Goal: Task Accomplishment & Management: Manage account settings

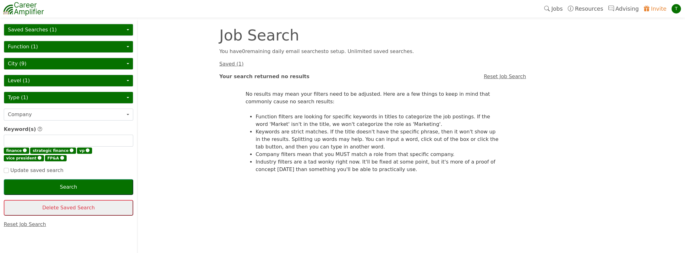
click at [35, 31] on button "Saved Searches (1)" at bounding box center [69, 30] width 130 height 12
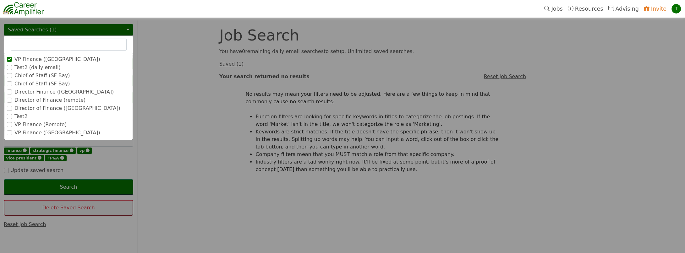
click at [37, 59] on label "VP Finance ([GEOGRAPHIC_DATA])" at bounding box center [57, 60] width 86 height 8
click at [0, 0] on input "VP Finance ([GEOGRAPHIC_DATA])" at bounding box center [0, 0] width 0 height 0
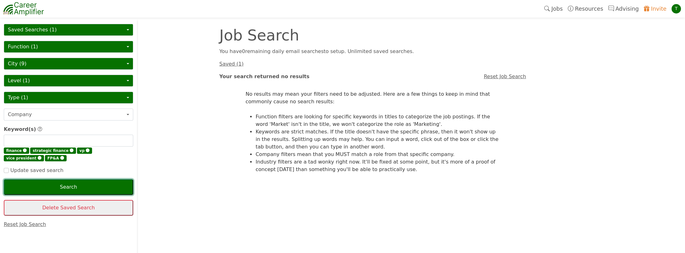
click at [65, 182] on button "Search" at bounding box center [69, 188] width 130 height 16
click at [29, 31] on button "Saved Searches (1)" at bounding box center [69, 30] width 130 height 12
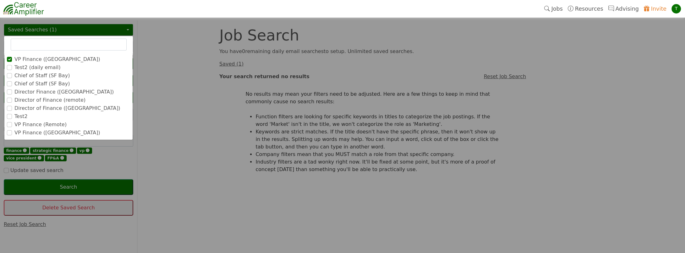
click at [44, 92] on label "Director Finance ([GEOGRAPHIC_DATA])" at bounding box center [63, 92] width 99 height 8
click at [0, 0] on input "Director Finance ([GEOGRAPHIC_DATA])" at bounding box center [0, 0] width 0 height 0
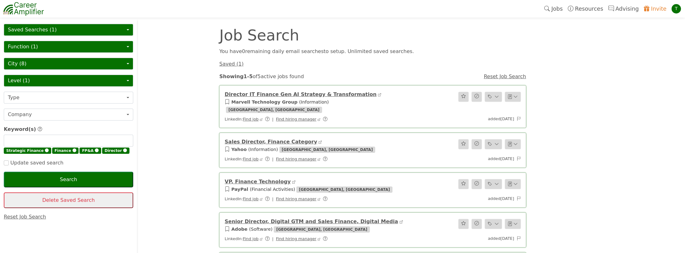
click at [39, 27] on button "Saved Searches (1)" at bounding box center [69, 30] width 130 height 12
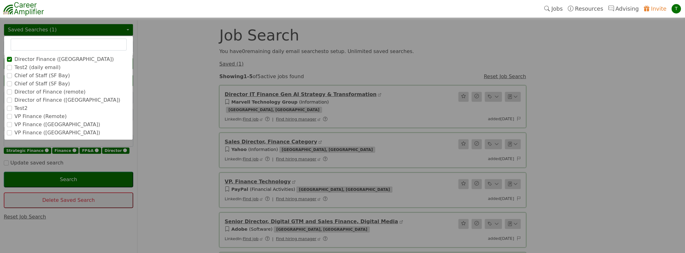
click at [47, 66] on label "Test2 (daily email)" at bounding box center [37, 68] width 46 height 8
click at [0, 0] on input "Test2 (daily email)" at bounding box center [0, 0] width 0 height 0
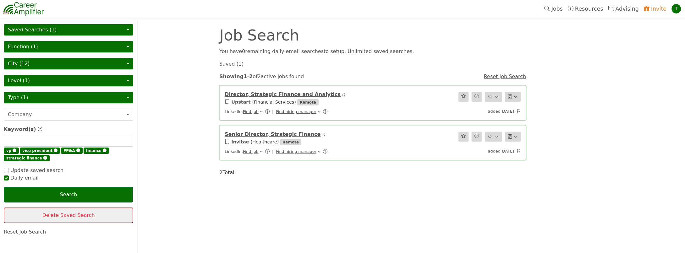
click at [255, 93] on link "Director, Strategic Finance and Analytics" at bounding box center [283, 94] width 116 height 6
click at [39, 26] on button "Saved Searches (1)" at bounding box center [69, 30] width 130 height 12
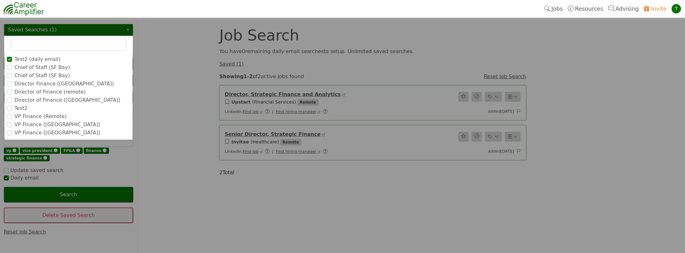
checkbox input "true"
click at [39, 80] on label "Director Finance ([GEOGRAPHIC_DATA])" at bounding box center [63, 84] width 99 height 8
click at [0, 0] on input "Director Finance ([GEOGRAPHIC_DATA])" at bounding box center [0, 0] width 0 height 0
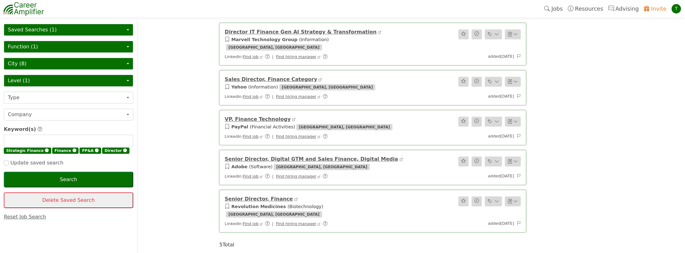
scroll to position [63, 0]
click at [36, 31] on button "Saved Searches (1)" at bounding box center [69, 30] width 130 height 12
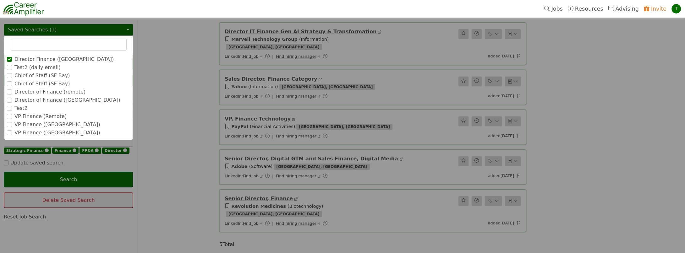
click at [48, 90] on label "Director of Finance (remote)" at bounding box center [49, 92] width 71 height 8
click at [0, 0] on input "Director of Finance (remote)" at bounding box center [0, 0] width 0 height 0
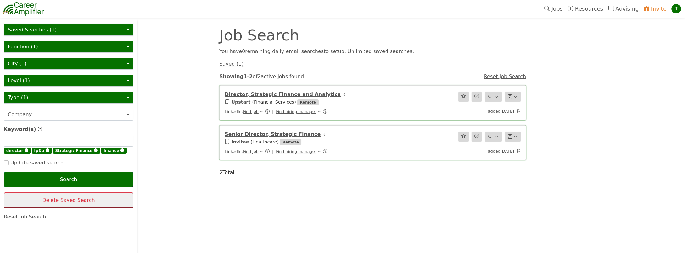
click at [29, 25] on button "Saved Searches (1)" at bounding box center [69, 30] width 130 height 12
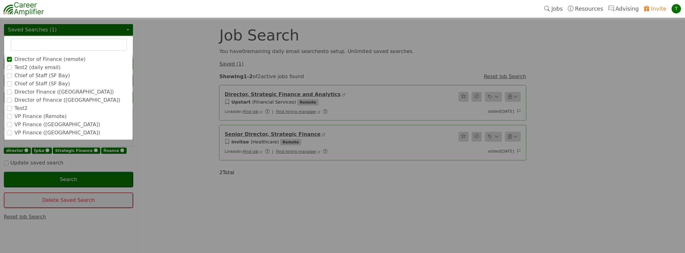
click at [48, 100] on label "Director of Finance ([GEOGRAPHIC_DATA])" at bounding box center [67, 101] width 106 height 8
click at [0, 0] on input "Director of Finance ([GEOGRAPHIC_DATA])" at bounding box center [0, 0] width 0 height 0
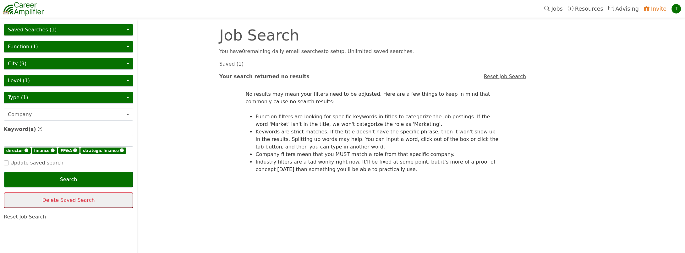
click at [37, 28] on button "Saved Searches (1)" at bounding box center [69, 30] width 130 height 12
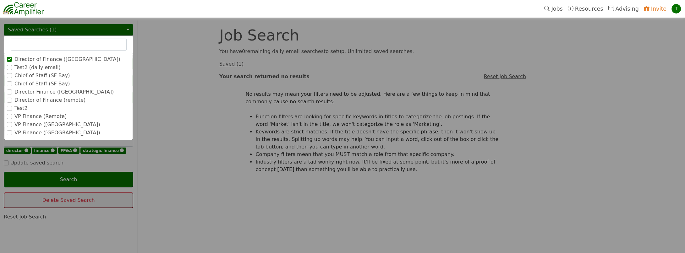
click at [21, 109] on label "Test2" at bounding box center [20, 109] width 13 height 8
click at [0, 0] on input "Test2" at bounding box center [0, 0] width 0 height 0
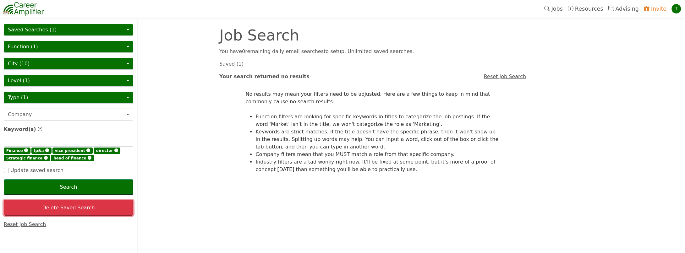
click at [58, 208] on button "Delete Saved Search" at bounding box center [69, 208] width 130 height 16
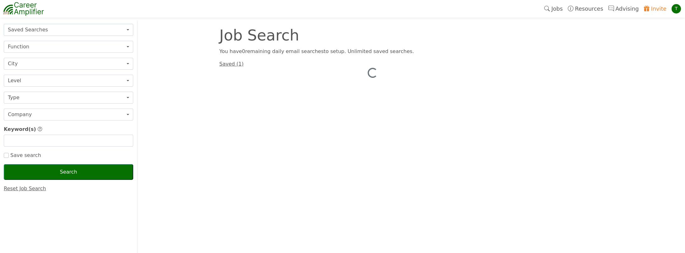
click at [36, 28] on button "Saved Searches" at bounding box center [69, 30] width 130 height 12
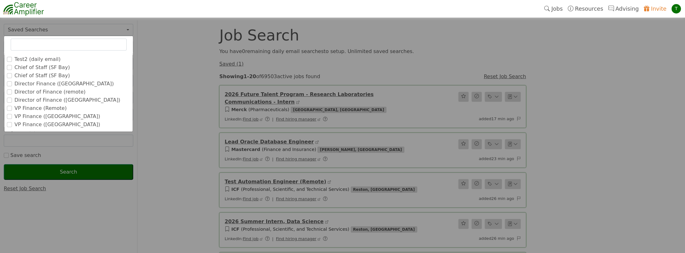
click at [52, 110] on label "VP Finance (Remote)" at bounding box center [40, 109] width 52 height 8
click at [0, 0] on input "VP Finance (Remote)" at bounding box center [0, 0] width 0 height 0
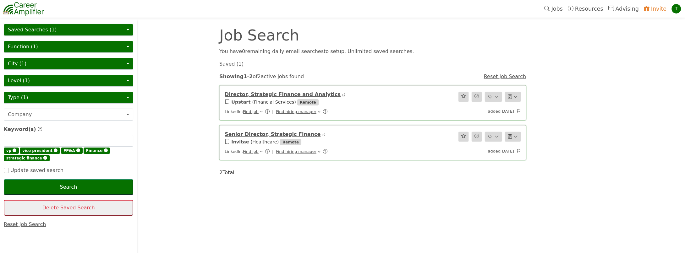
click at [45, 26] on button "Saved Searches (1)" at bounding box center [69, 30] width 130 height 12
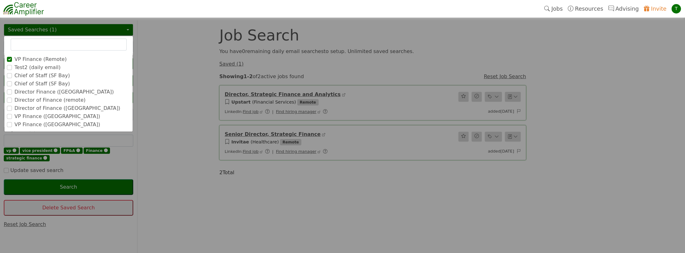
click at [38, 117] on label "VP Finance ([GEOGRAPHIC_DATA])" at bounding box center [57, 117] width 86 height 8
click at [0, 0] on input "VP Finance ([GEOGRAPHIC_DATA])" at bounding box center [0, 0] width 0 height 0
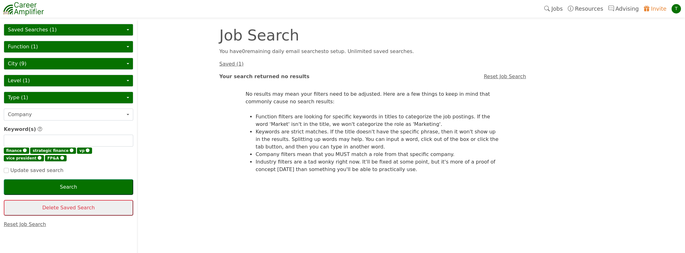
click at [32, 29] on button "Saved Searches (1)" at bounding box center [69, 30] width 130 height 12
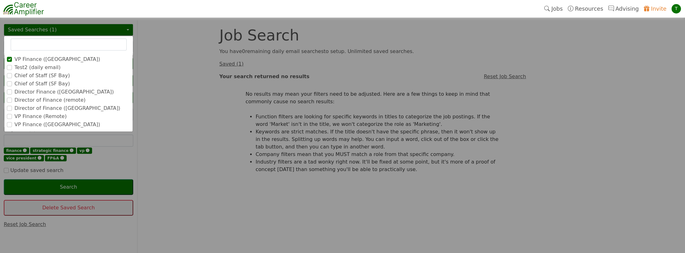
click at [25, 125] on label "VP Finance ([GEOGRAPHIC_DATA])" at bounding box center [57, 125] width 86 height 8
click at [0, 0] on input "VP Finance ([GEOGRAPHIC_DATA])" at bounding box center [0, 0] width 0 height 0
